Goal: Find specific page/section: Find specific page/section

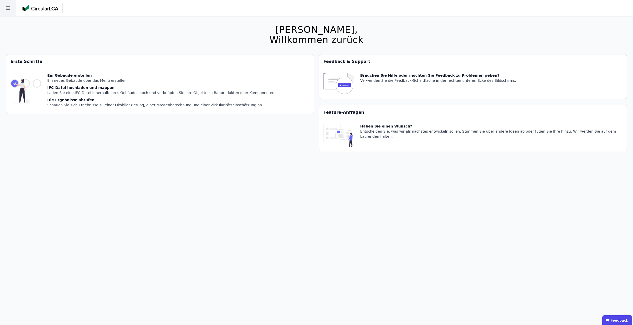
click at [10, 13] on icon at bounding box center [8, 8] width 16 height 16
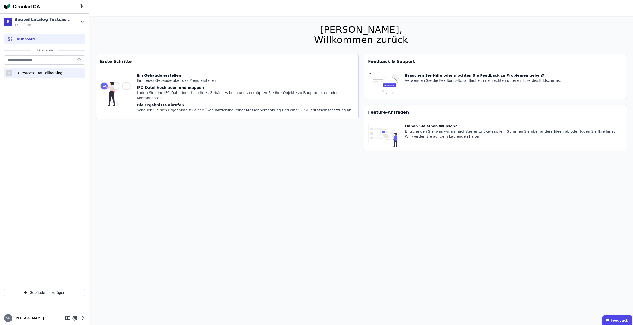
click at [37, 74] on div "Z3 Testcase Bauteilkatalog" at bounding box center [37, 72] width 50 height 5
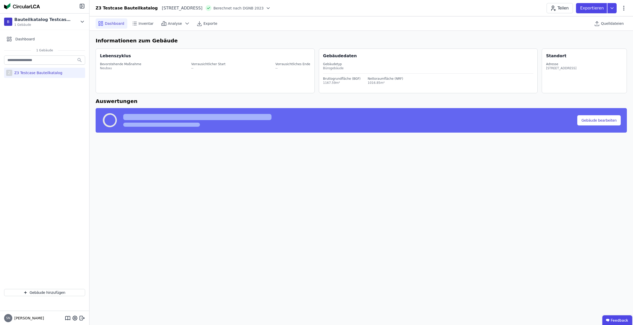
select select "*"
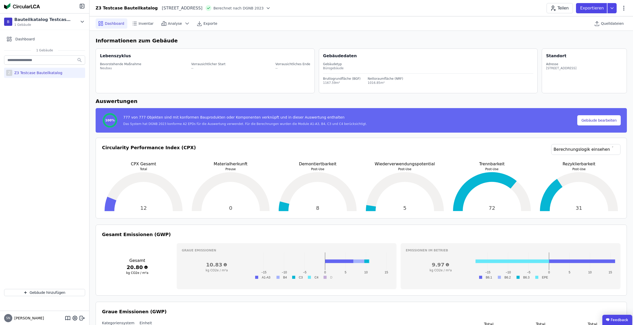
click at [615, 319] on ubdiv "Feedback" at bounding box center [618, 320] width 30 height 10
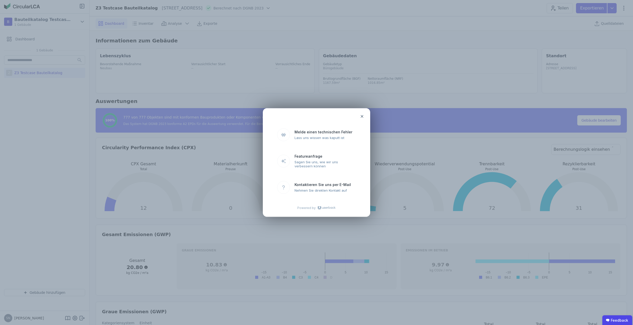
click at [363, 117] on icon at bounding box center [362, 116] width 3 height 3
